Goal: Transaction & Acquisition: Purchase product/service

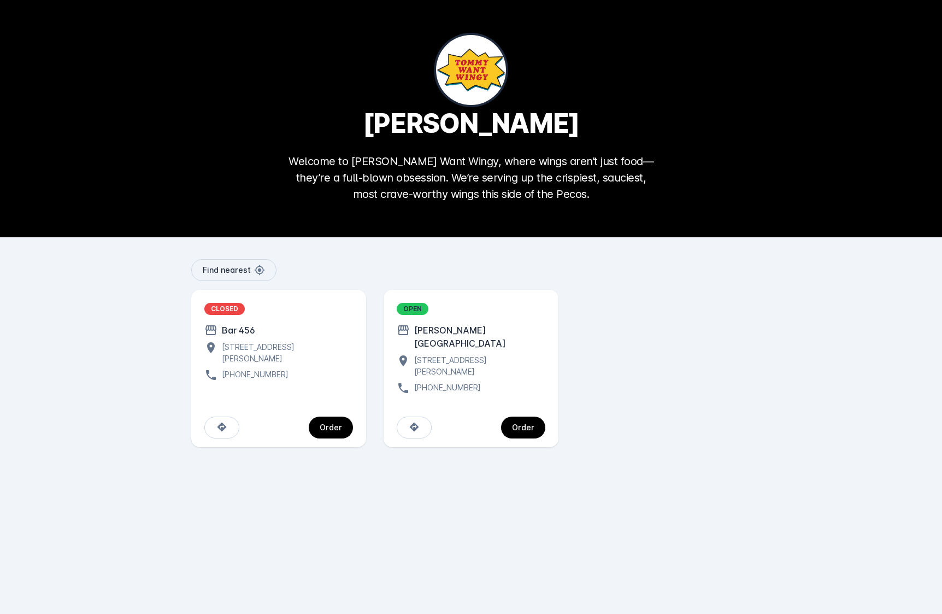
click at [291, 331] on div "Bar 456" at bounding box center [278, 330] width 149 height 13
click at [327, 424] on div "Order" at bounding box center [331, 428] width 22 height 8
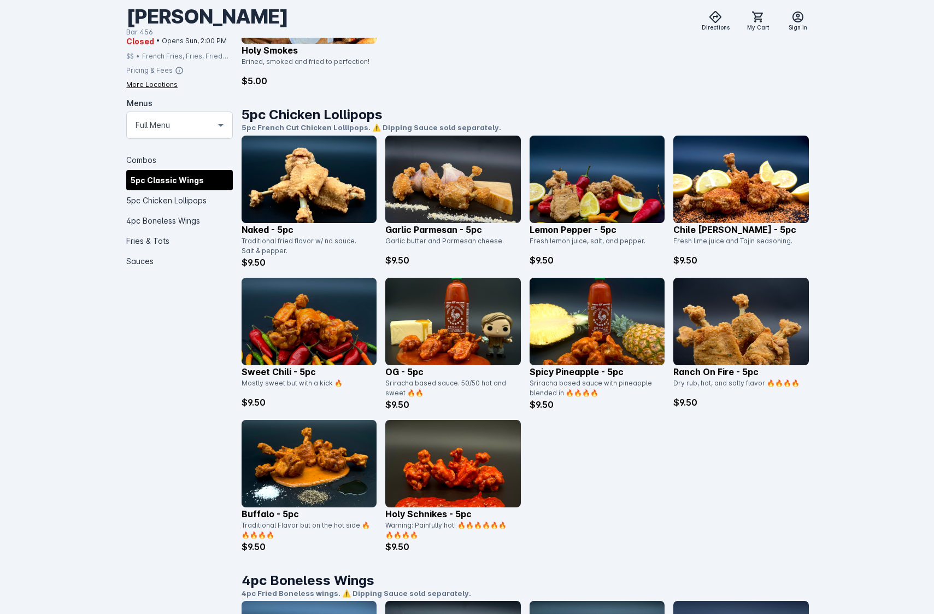
scroll to position [551, 0]
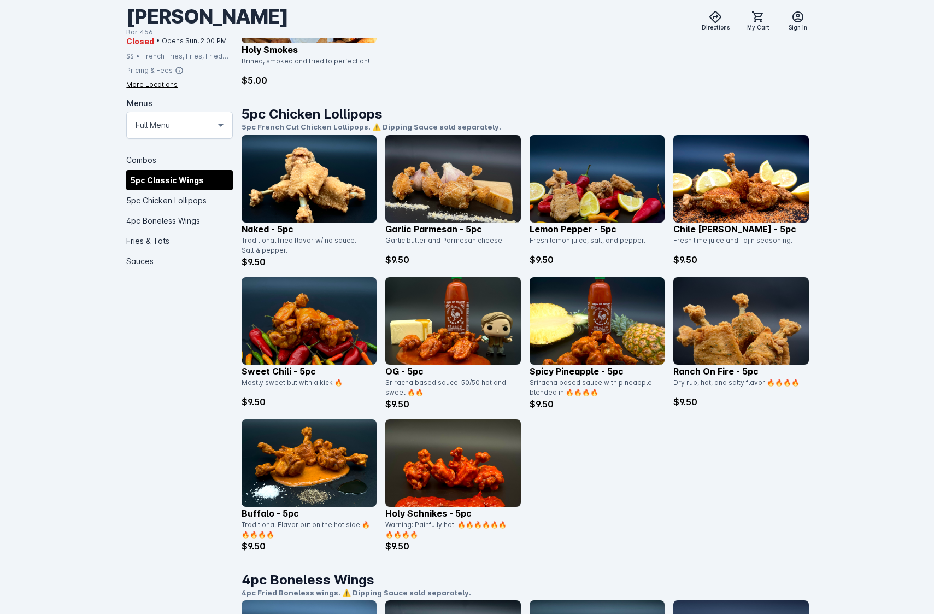
click at [451, 459] on img at bounding box center [452, 462] width 135 height 87
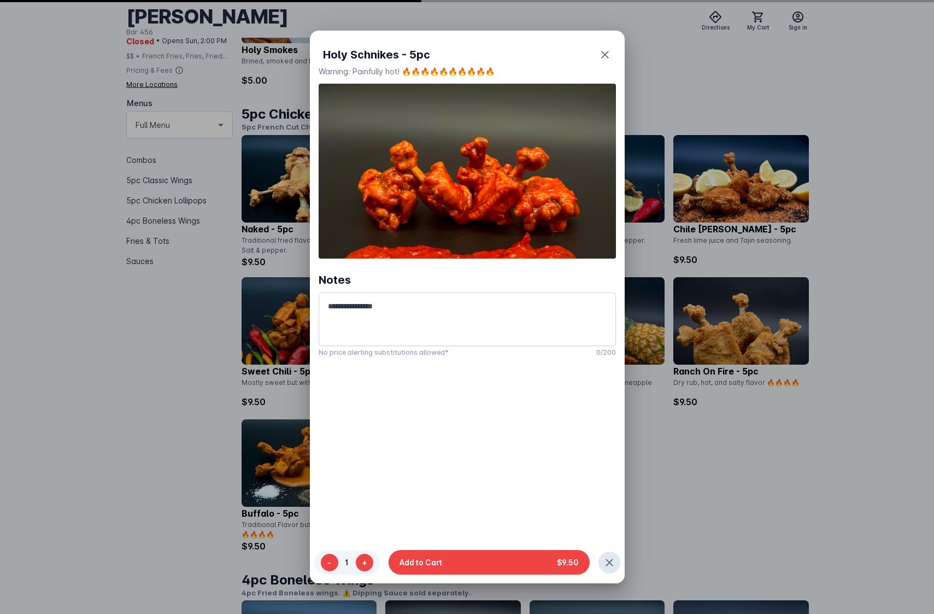
scroll to position [0, 0]
click at [598, 50] on icon "button" at bounding box center [604, 54] width 13 height 13
